Goal: Navigation & Orientation: Find specific page/section

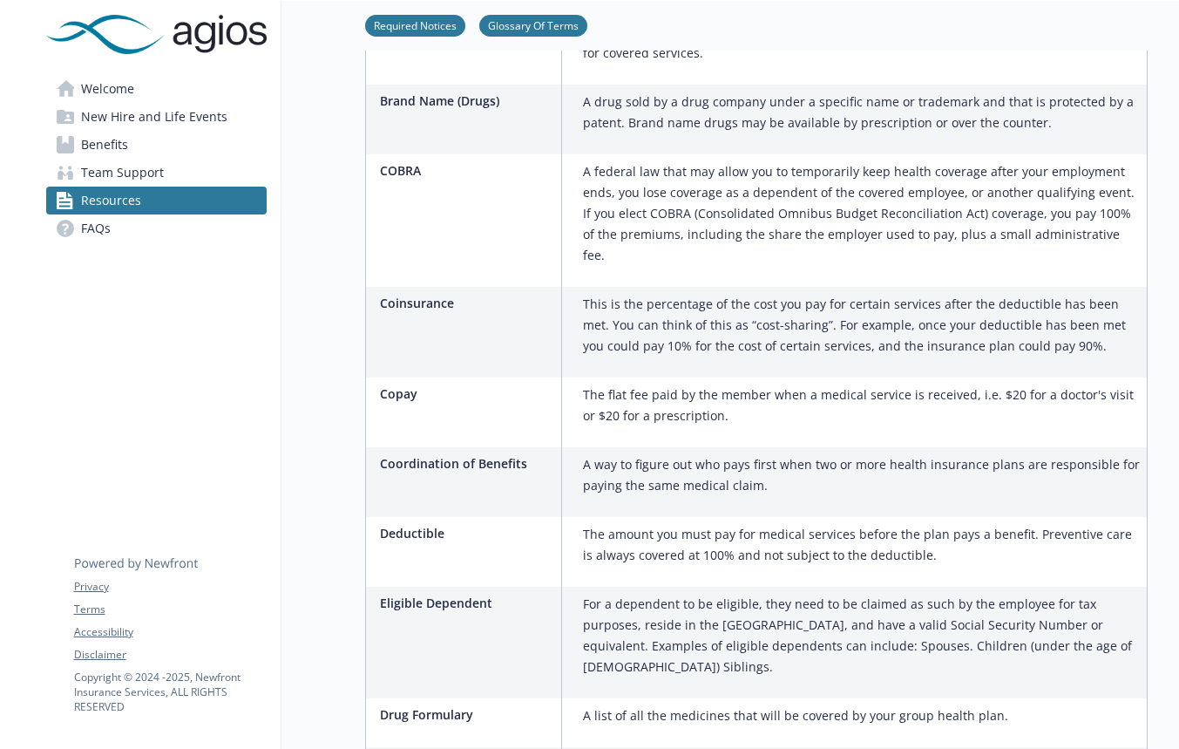
scroll to position [784, 0]
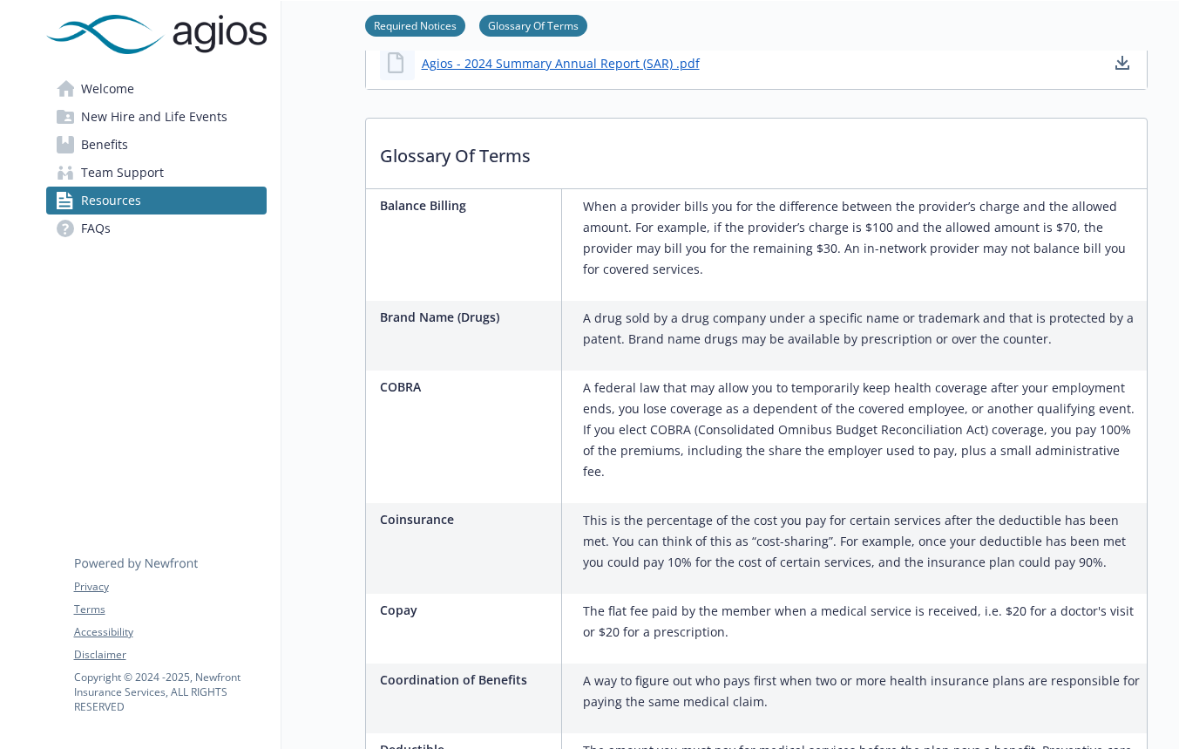
click at [100, 150] on span "Benefits" at bounding box center [104, 145] width 47 height 28
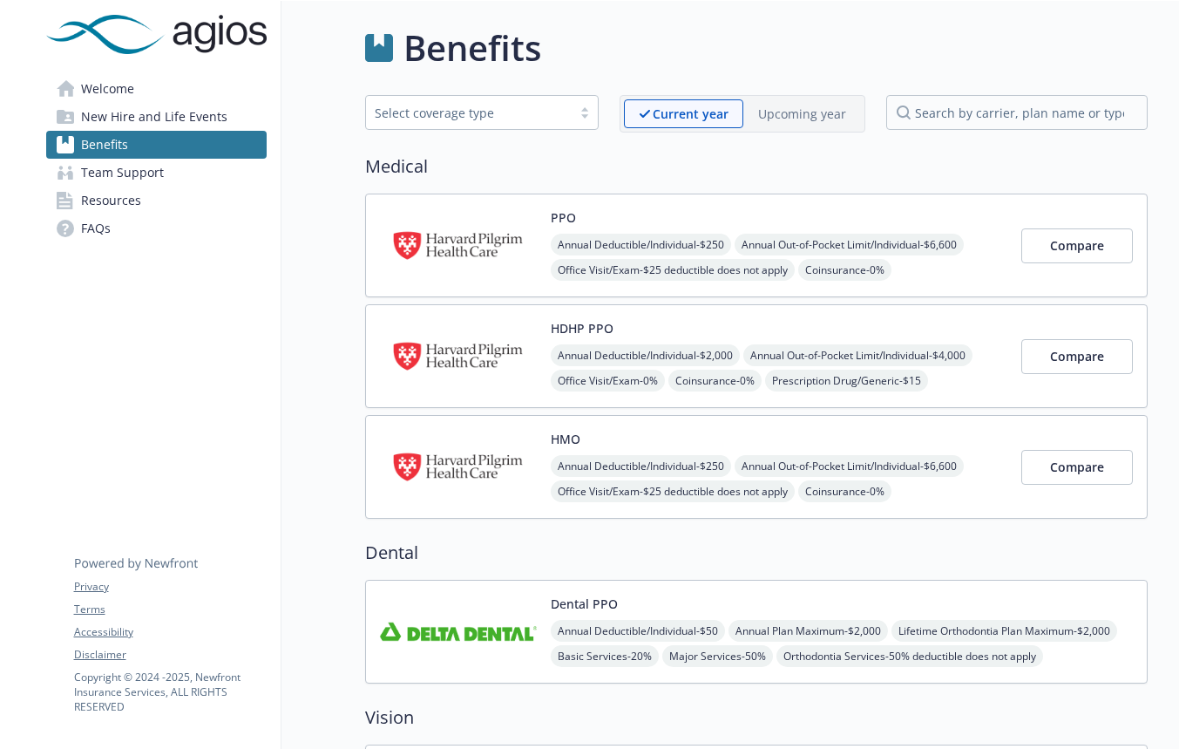
click at [91, 196] on span "Resources" at bounding box center [111, 200] width 60 height 28
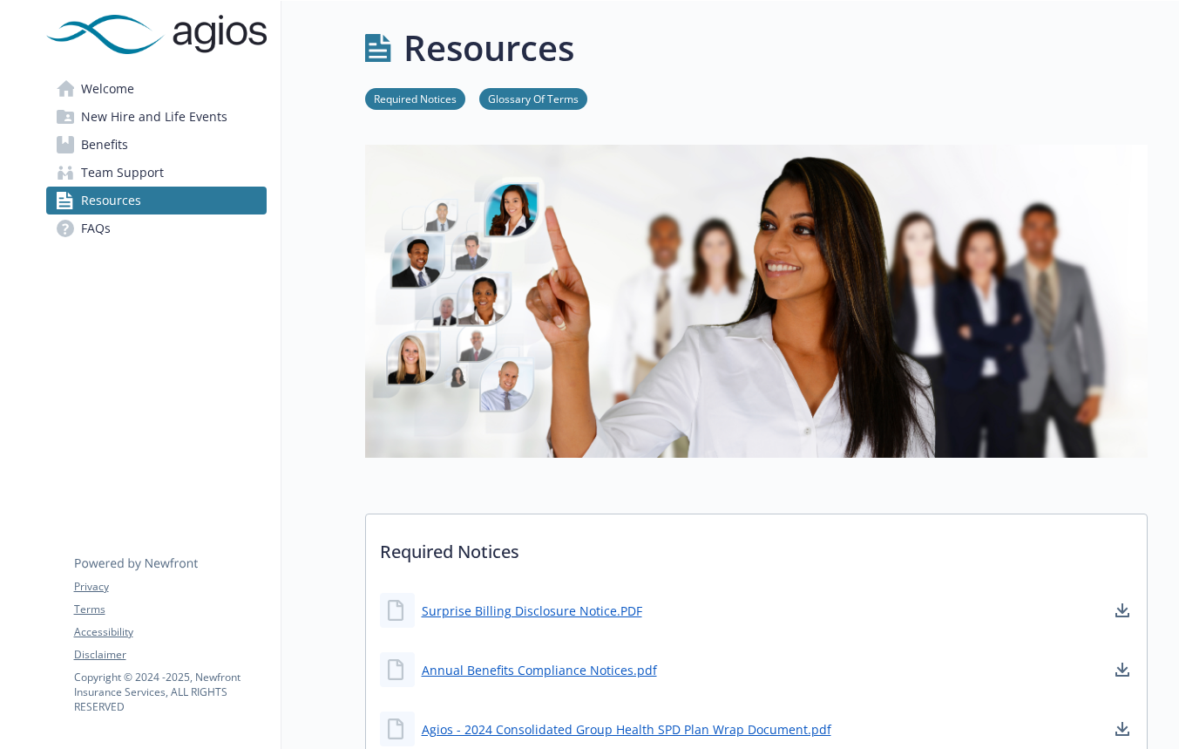
click at [108, 226] on span "FAQs" at bounding box center [96, 228] width 30 height 28
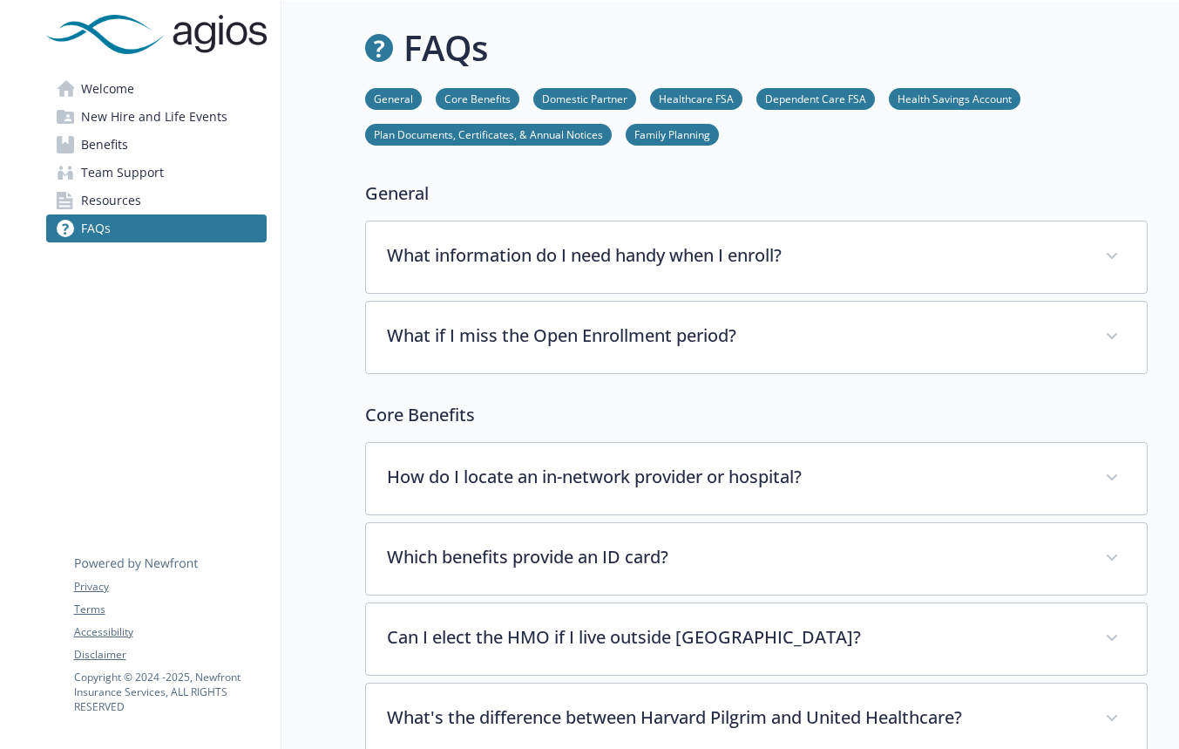
click at [105, 91] on span "Welcome" at bounding box center [107, 89] width 53 height 28
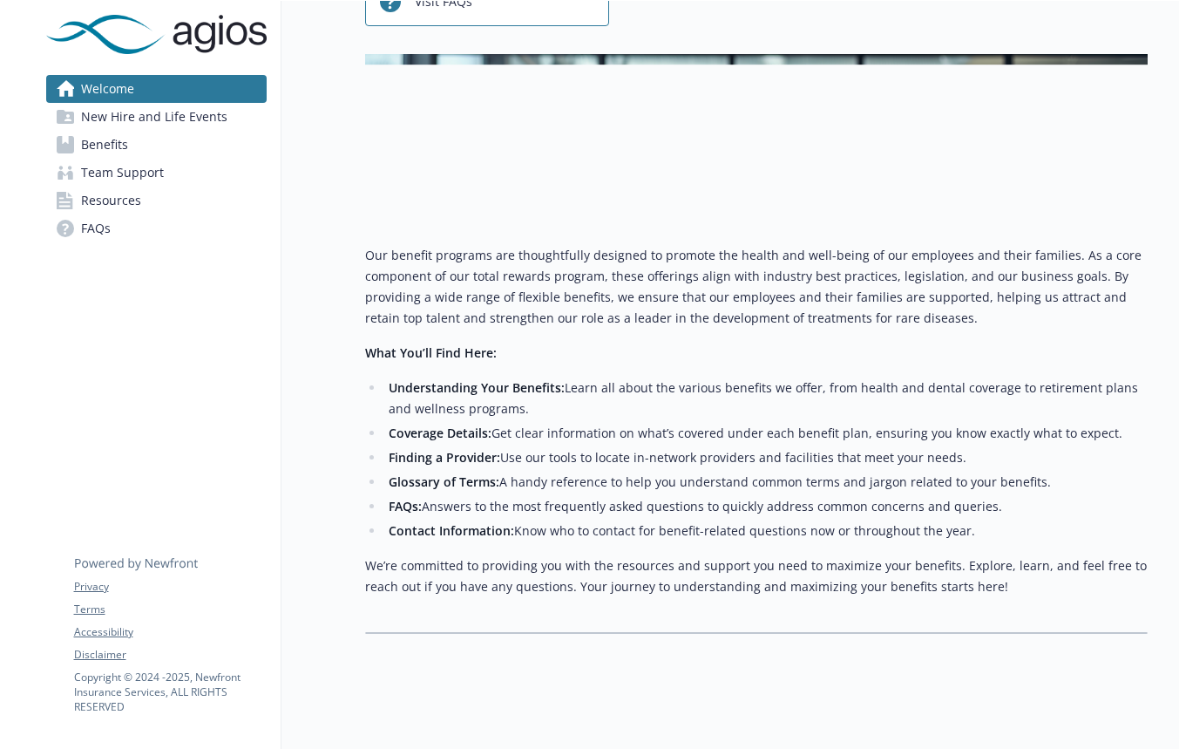
scroll to position [221, 0]
